Goal: Information Seeking & Learning: Learn about a topic

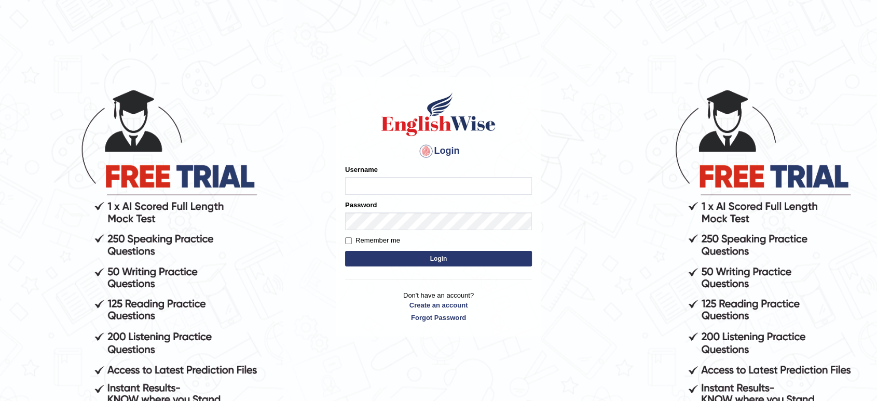
click at [445, 184] on input "Username" at bounding box center [438, 186] width 187 height 18
type input "maysi"
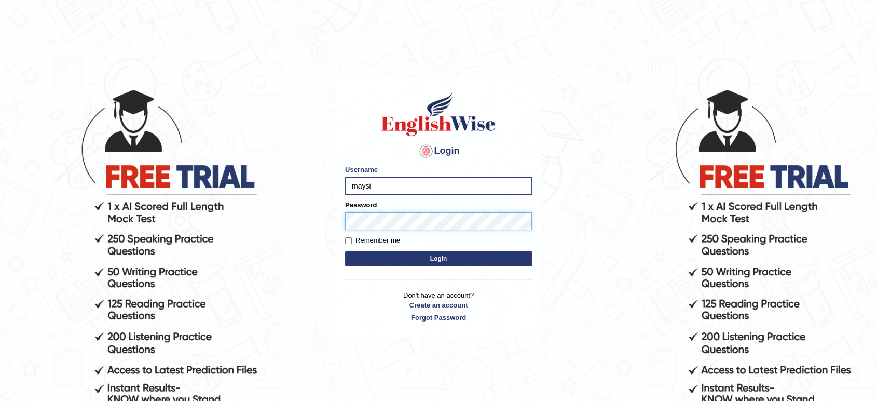
click at [345, 251] on button "Login" at bounding box center [438, 259] width 187 height 16
click at [402, 256] on button "Login" at bounding box center [438, 259] width 187 height 16
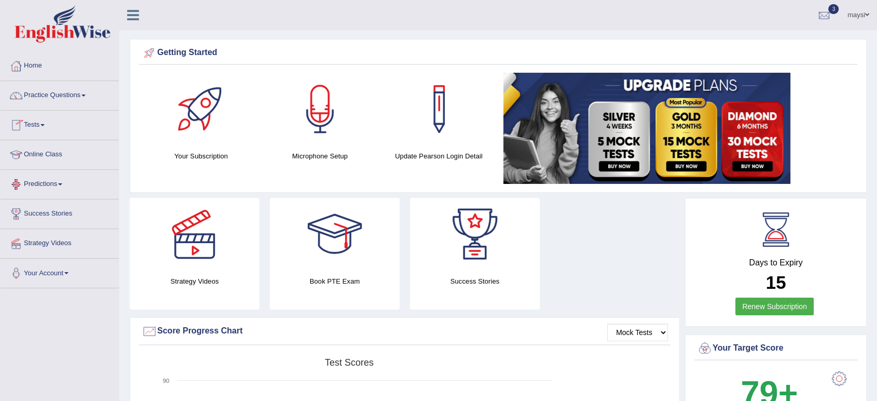
click at [51, 182] on link "Predictions" at bounding box center [60, 183] width 118 height 26
click at [43, 204] on link "Latest Predictions" at bounding box center [67, 208] width 97 height 19
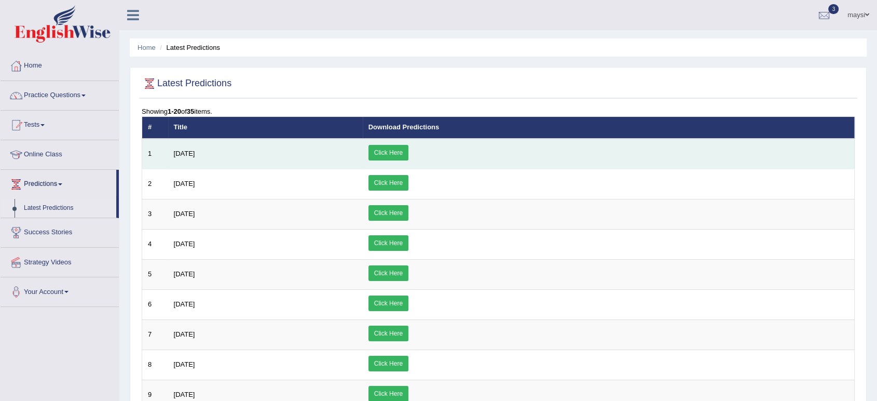
click at [408, 148] on link "Click Here" at bounding box center [388, 153] width 40 height 16
